Goal: Information Seeking & Learning: Learn about a topic

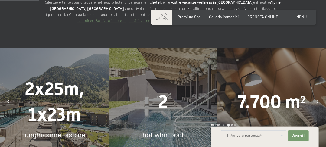
scroll to position [423, 0]
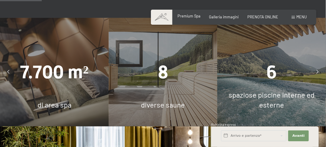
click at [189, 16] on span "Premium Spa" at bounding box center [189, 16] width 23 height 5
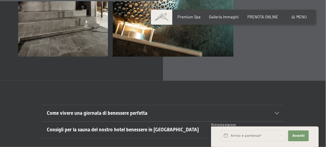
scroll to position [1631, 0]
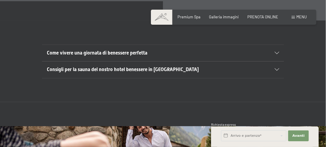
click at [276, 45] on div "Come vivere una giornata di benessere perfetta" at bounding box center [163, 53] width 232 height 16
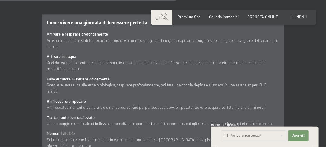
scroll to position [1540, 0]
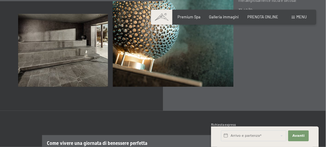
click at [294, 18] on span at bounding box center [292, 17] width 3 height 3
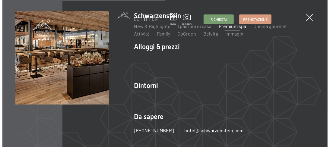
scroll to position [1550, 0]
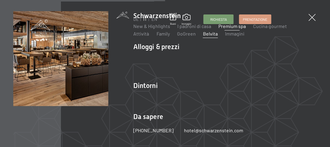
click at [203, 34] on link "Belvita" at bounding box center [210, 34] width 15 height 6
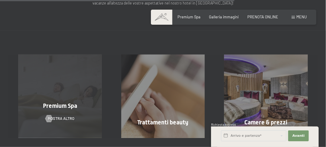
scroll to position [513, 0]
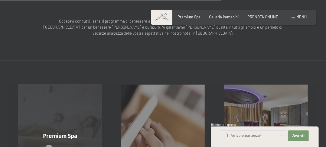
click at [63, 146] on span "mostra altro" at bounding box center [67, 148] width 27 height 5
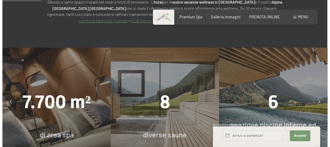
scroll to position [423, 0]
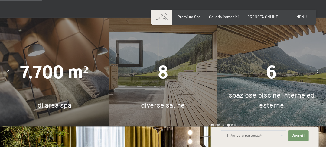
click at [166, 91] on div "7.700 m² di area spa 8 diverse saune 6 spaziose piscine interne ed esterne 2x25…" at bounding box center [271, 72] width 1628 height 108
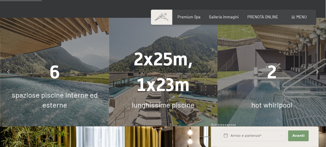
click at [268, 101] on span "hot whirlpool" at bounding box center [271, 105] width 41 height 9
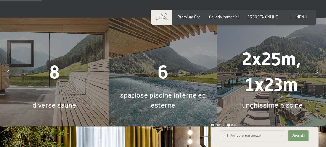
click at [292, 16] on span at bounding box center [292, 17] width 3 height 3
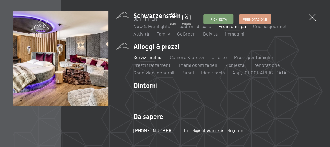
click at [156, 56] on link "Servizi inclusi" at bounding box center [147, 57] width 29 height 6
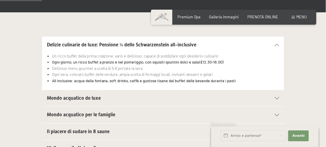
scroll to position [20, 0]
click at [277, 98] on icon at bounding box center [276, 98] width 5 height 2
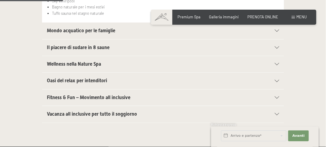
scroll to position [181, 0]
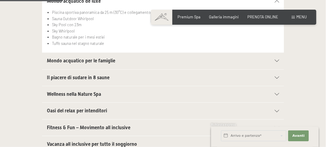
click at [275, 58] on div "Mondo acquatico per le famiglie" at bounding box center [163, 61] width 232 height 16
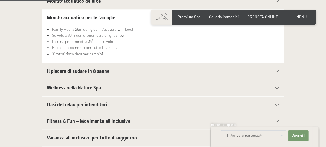
click at [276, 103] on div "Oasi del relax per intenditori" at bounding box center [163, 105] width 232 height 16
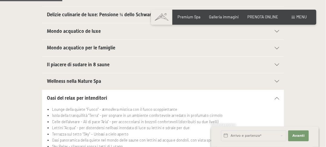
scroll to position [121, 0]
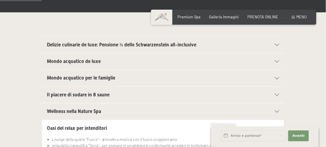
click at [275, 42] on div "Delizie culinarie de luxe: Pensione ¾ dello Schwarzenstein all-inclusive" at bounding box center [163, 45] width 232 height 16
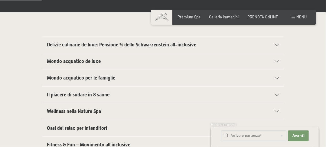
click at [276, 44] on icon at bounding box center [276, 45] width 5 height 2
